Goal: Information Seeking & Learning: Check status

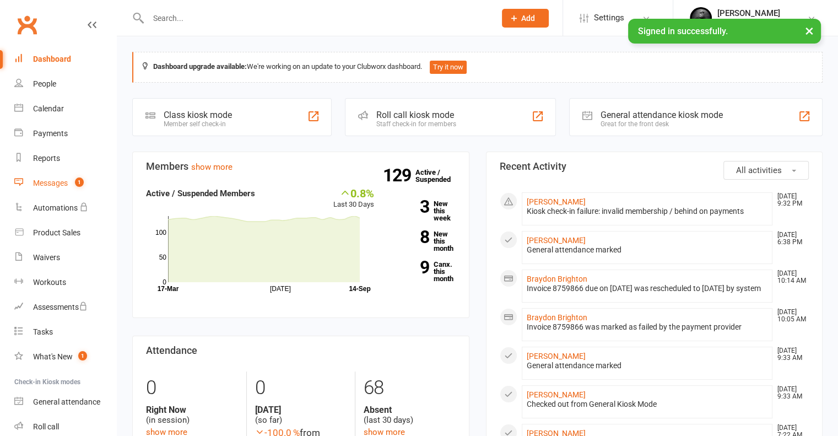
click at [65, 180] on div "Messages" at bounding box center [50, 182] width 35 height 9
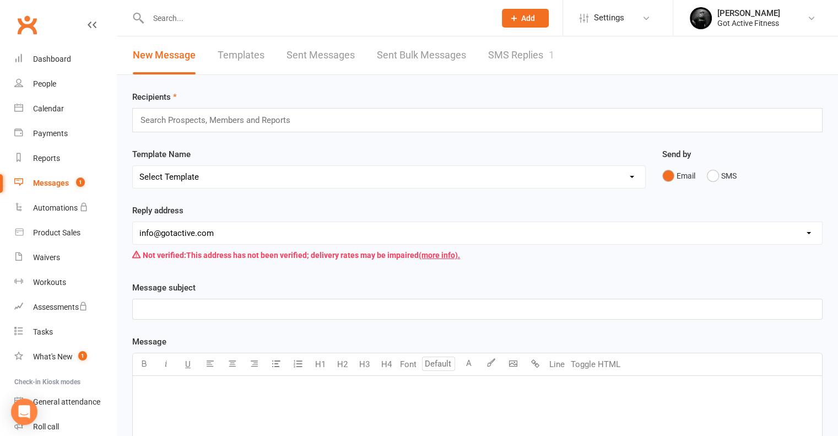
click at [503, 53] on link "SMS Replies 1" at bounding box center [521, 55] width 66 height 38
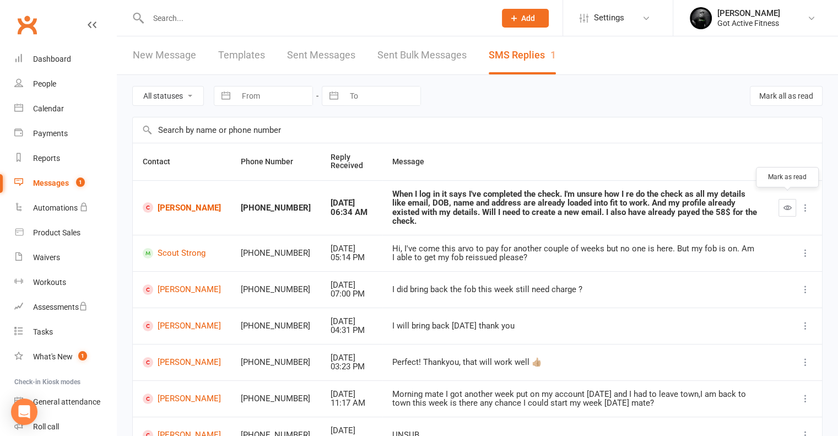
click at [794, 205] on button "button" at bounding box center [787, 208] width 18 height 18
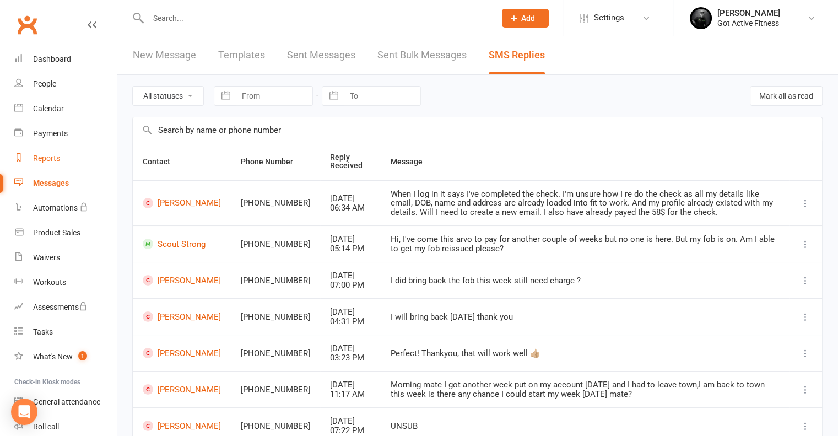
click at [40, 156] on div "Reports" at bounding box center [46, 158] width 27 height 9
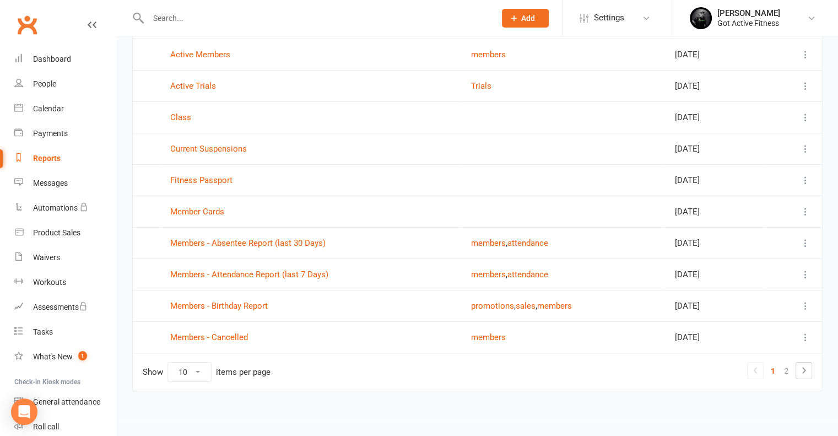
scroll to position [56, 0]
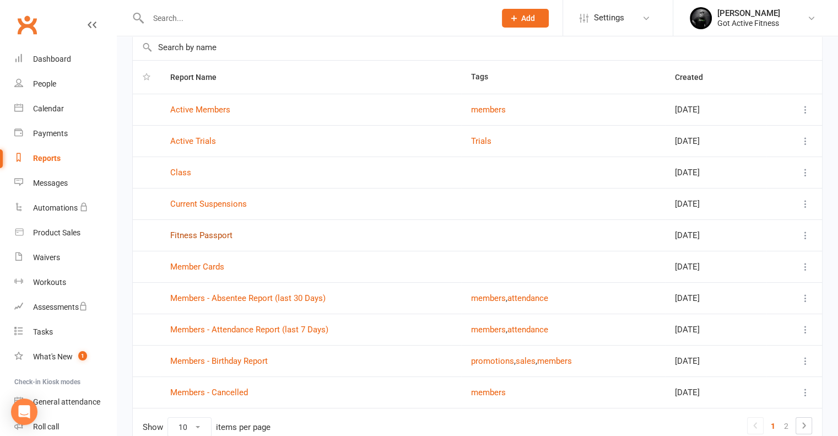
click at [200, 236] on link "Fitness Passport" at bounding box center [201, 235] width 62 height 10
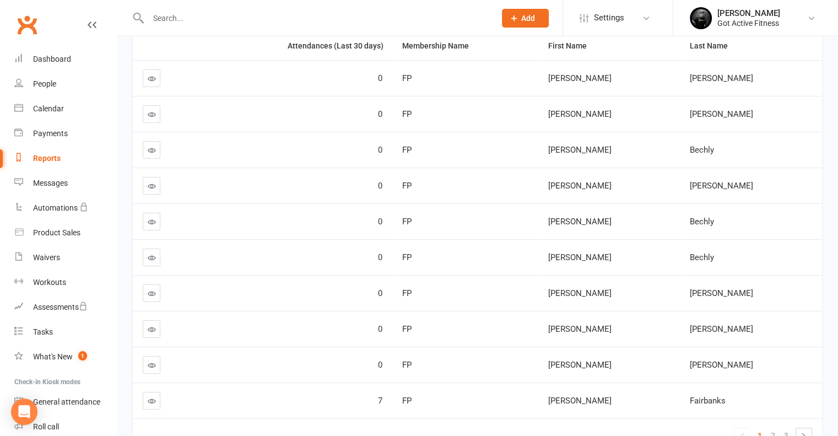
scroll to position [165, 0]
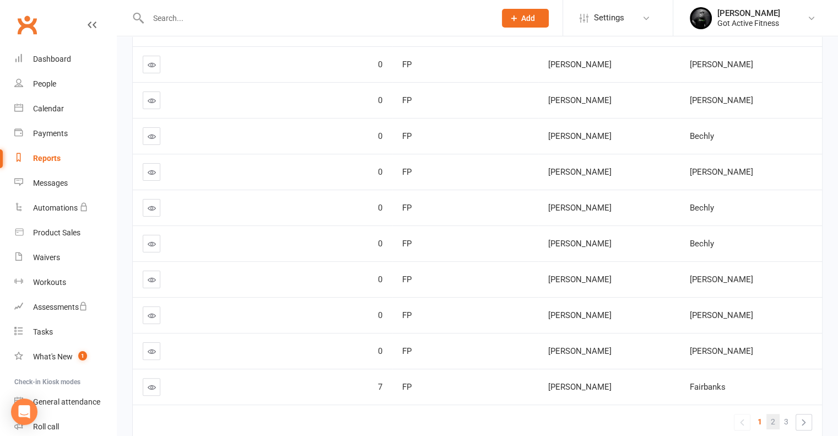
click at [778, 421] on link "2" at bounding box center [772, 421] width 13 height 15
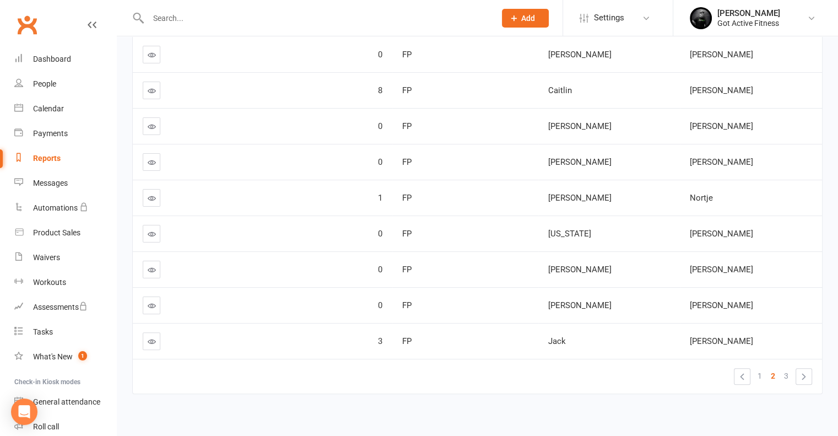
scroll to position [220, 0]
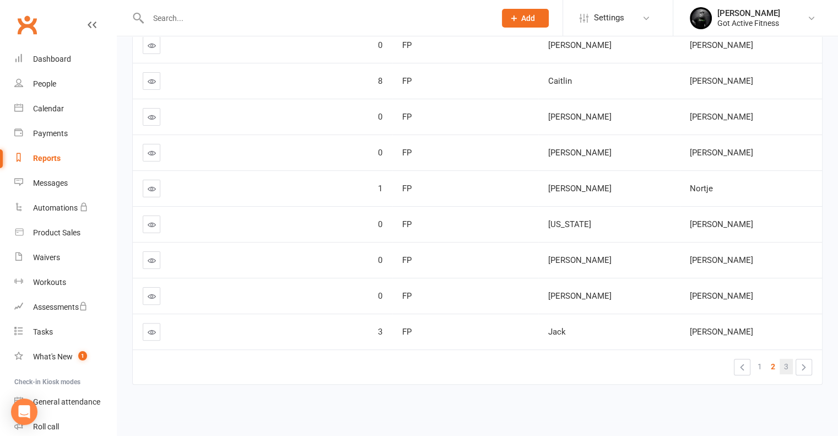
click at [785, 363] on span "3" at bounding box center [786, 366] width 4 height 15
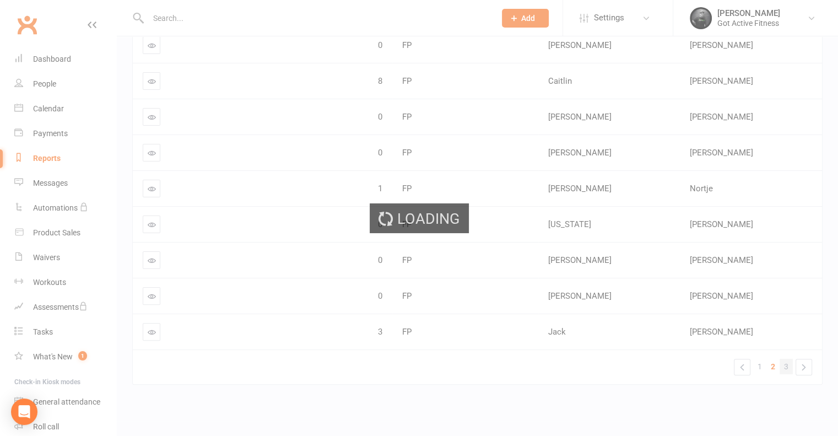
scroll to position [49, 0]
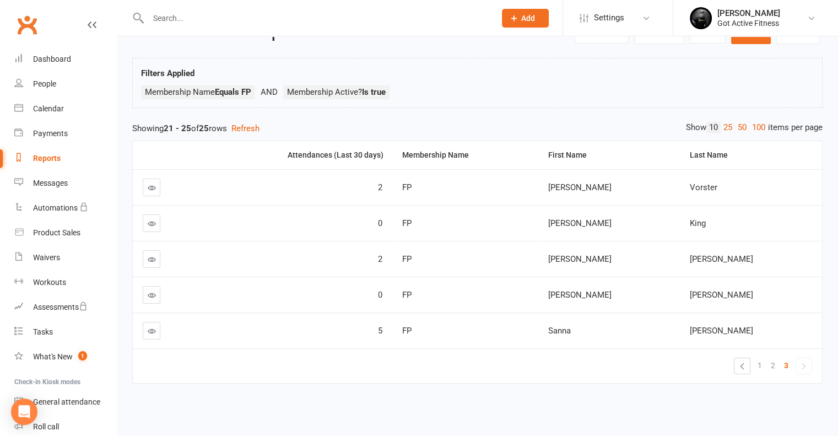
click at [153, 327] on icon at bounding box center [152, 331] width 8 height 8
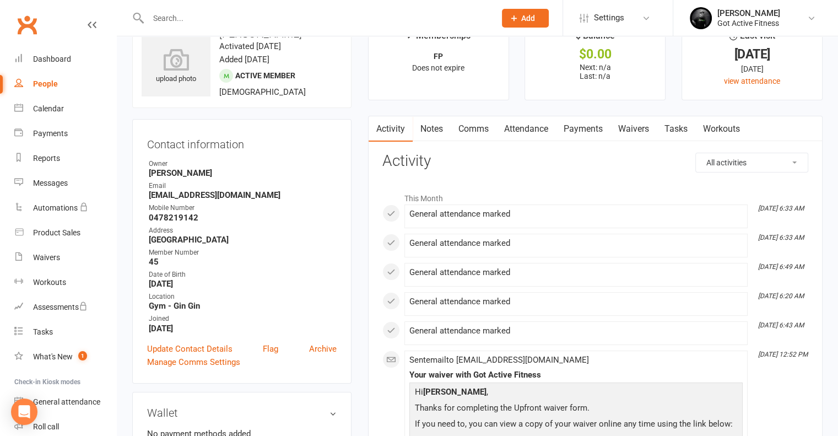
scroll to position [55, 0]
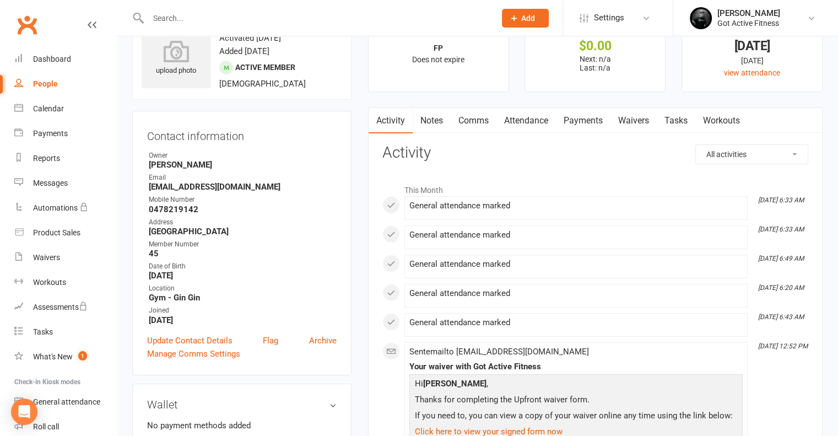
click at [442, 121] on link "Notes" at bounding box center [432, 120] width 38 height 25
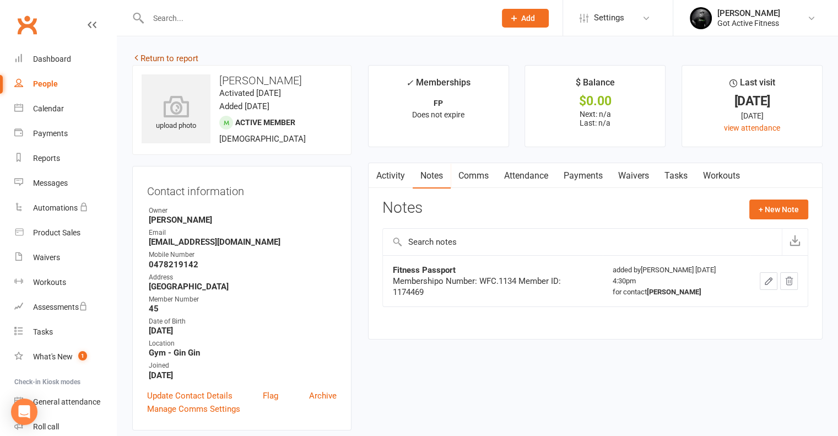
click at [150, 55] on link "Return to report" at bounding box center [165, 58] width 66 height 10
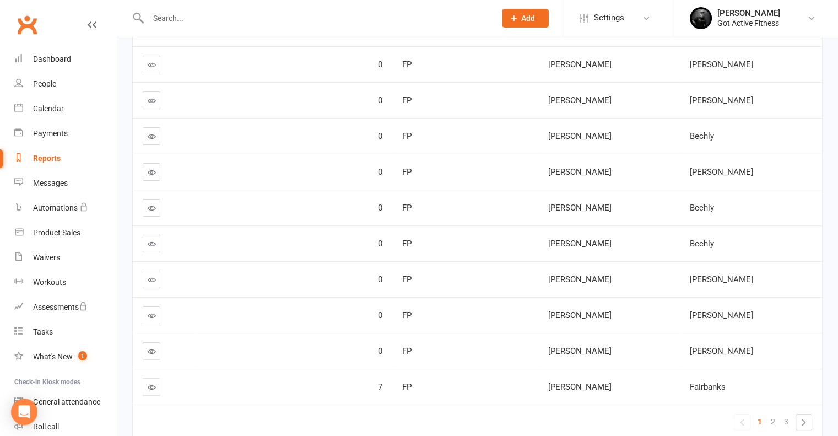
scroll to position [227, 0]
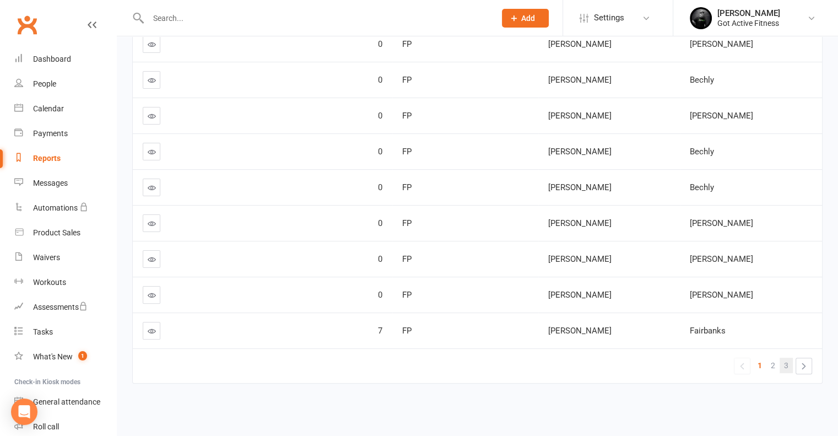
click at [791, 359] on link "3" at bounding box center [785, 364] width 13 height 15
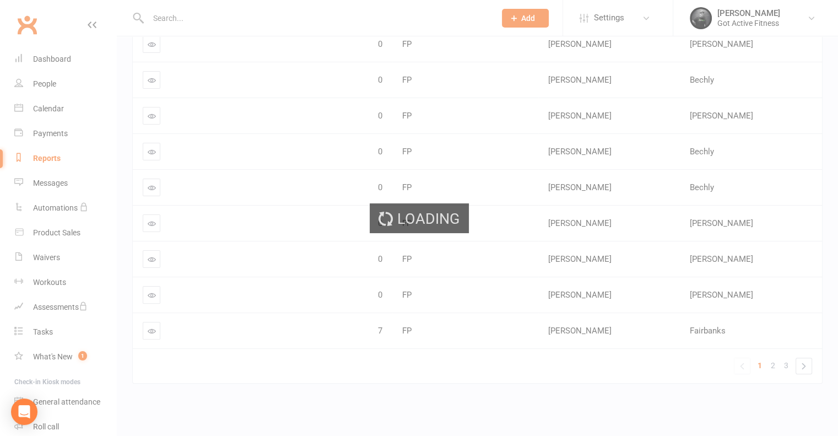
scroll to position [49, 0]
